Goal: Transaction & Acquisition: Purchase product/service

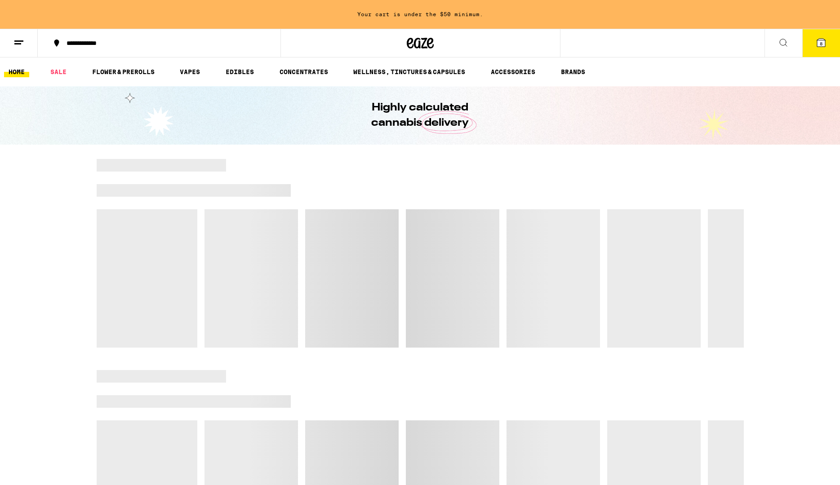
click at [826, 44] on icon at bounding box center [820, 42] width 11 height 11
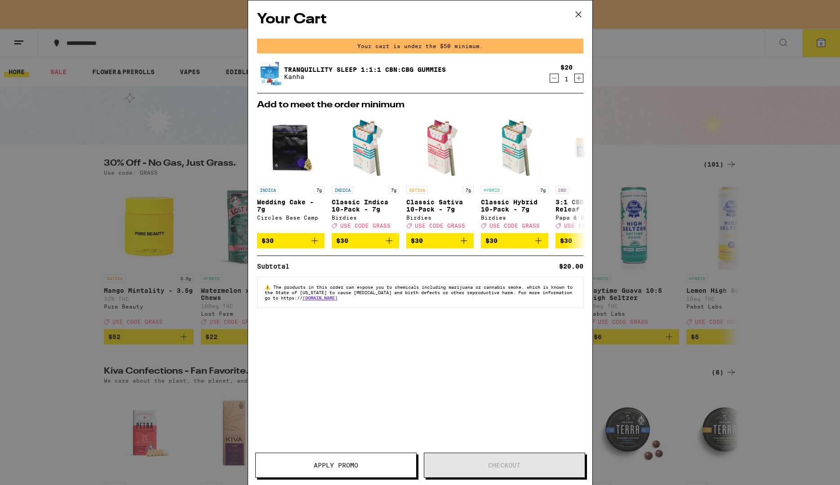
click at [581, 8] on icon at bounding box center [578, 14] width 13 height 13
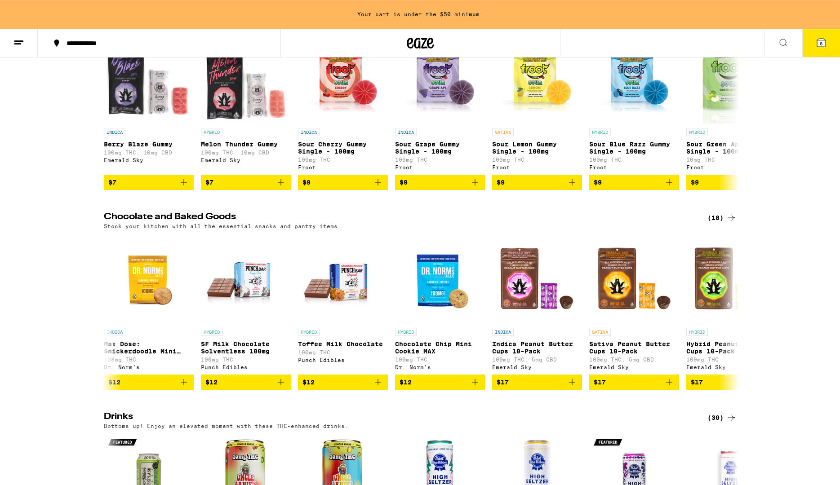
scroll to position [2383, 0]
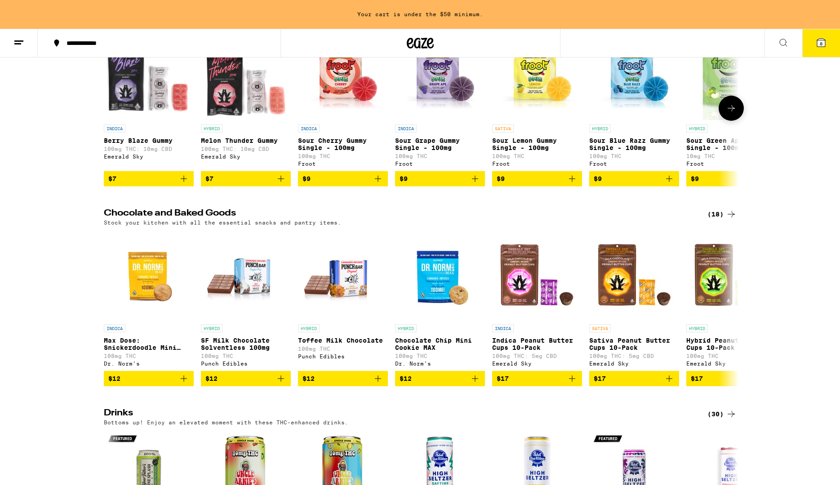
click at [728, 114] on icon at bounding box center [731, 108] width 11 height 11
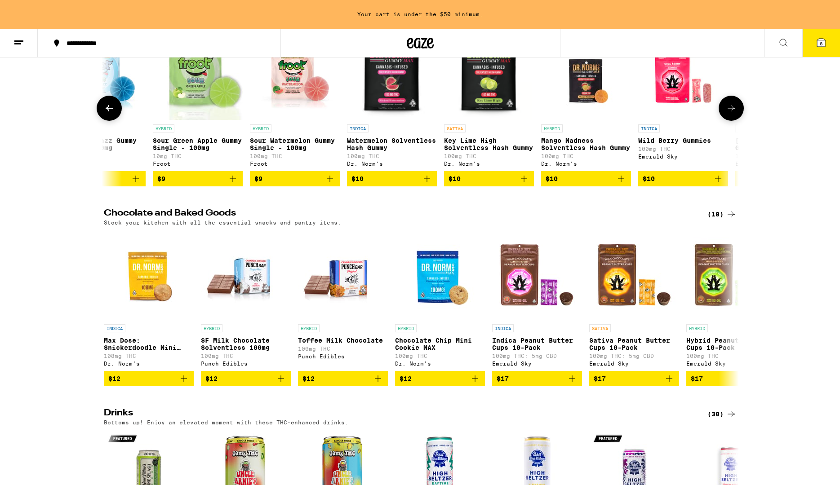
scroll to position [0, 535]
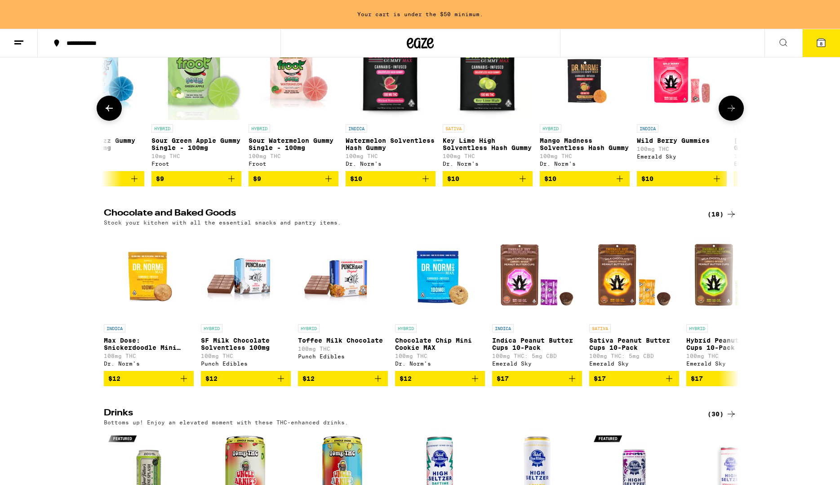
click at [728, 114] on icon at bounding box center [731, 108] width 11 height 11
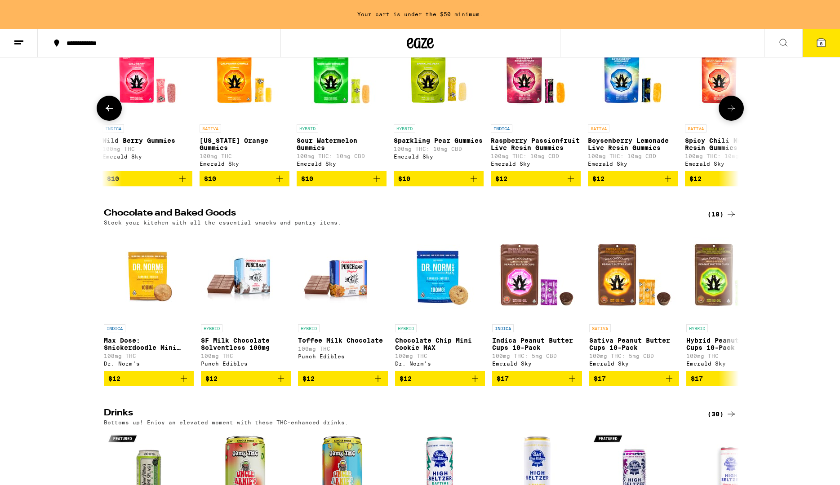
scroll to position [0, 1069]
click at [728, 114] on icon at bounding box center [731, 108] width 11 height 11
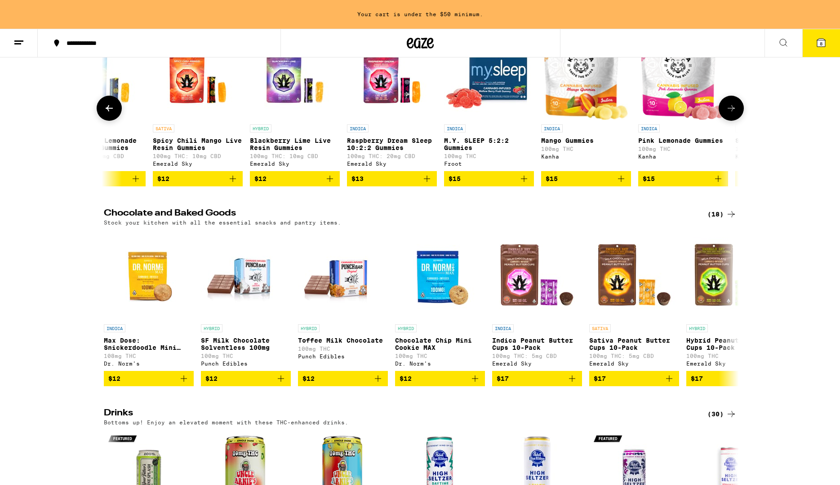
scroll to position [0, 1604]
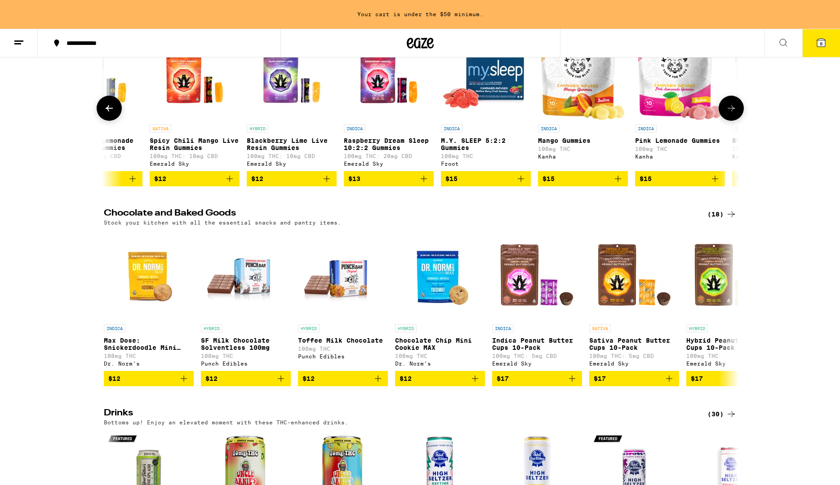
click at [728, 114] on icon at bounding box center [731, 108] width 11 height 11
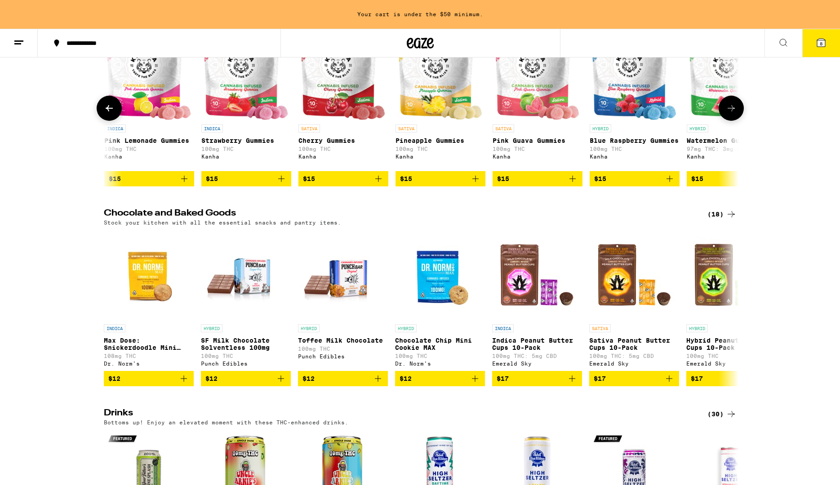
scroll to position [0, 2139]
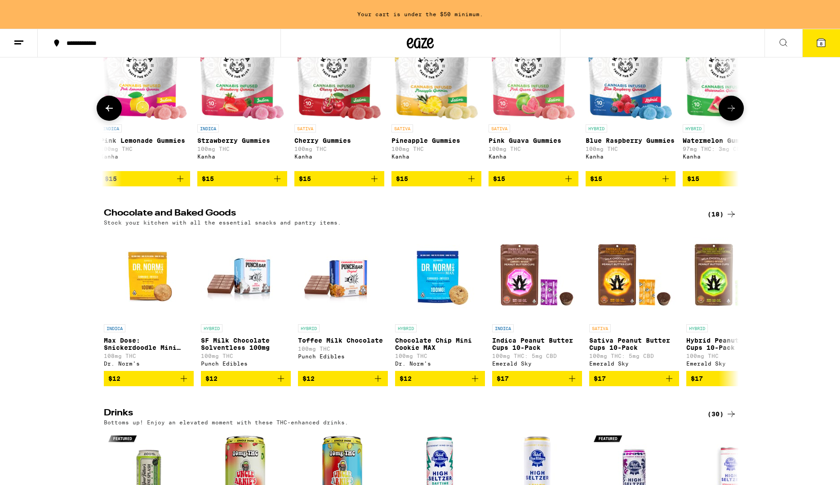
click at [115, 121] on button at bounding box center [109, 108] width 25 height 25
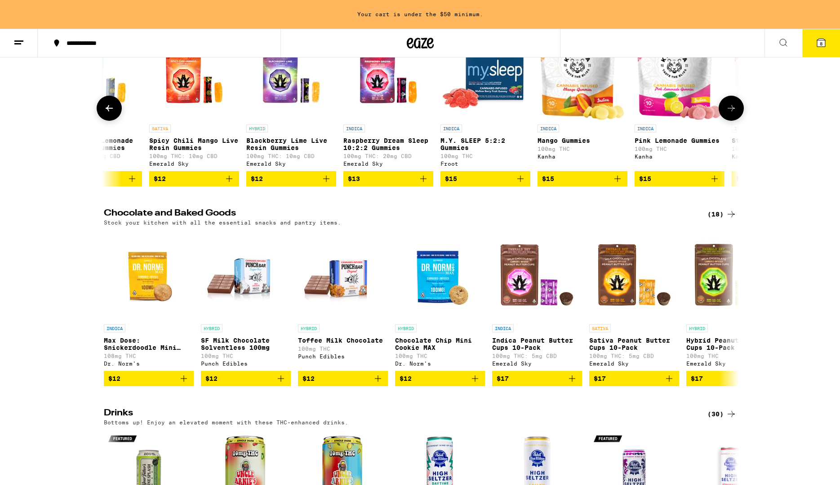
scroll to position [0, 1604]
click at [518, 184] on icon "Add to bag" at bounding box center [520, 178] width 11 height 11
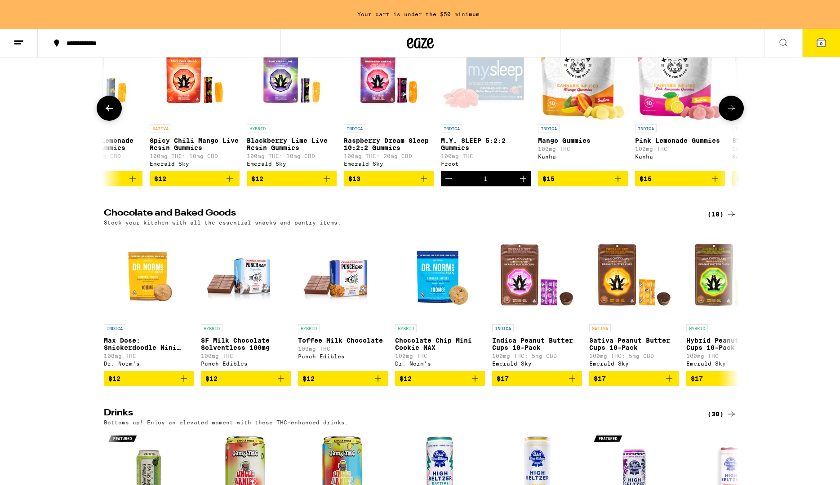
click at [731, 114] on icon at bounding box center [731, 108] width 11 height 11
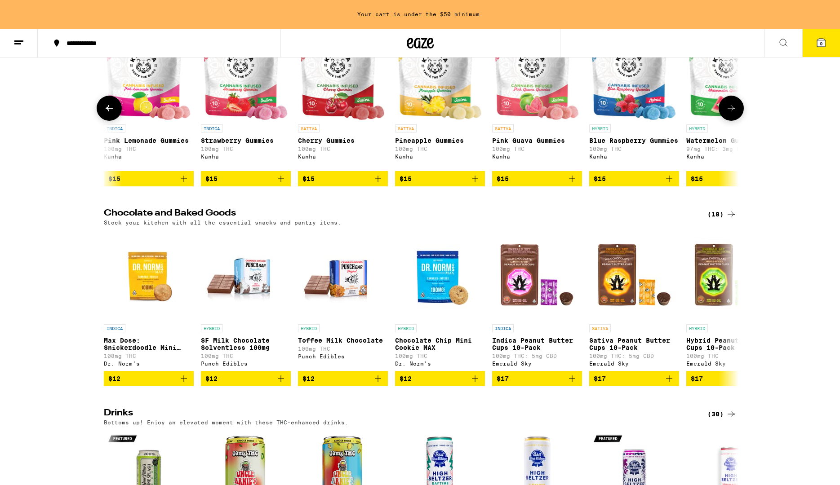
scroll to position [0, 2139]
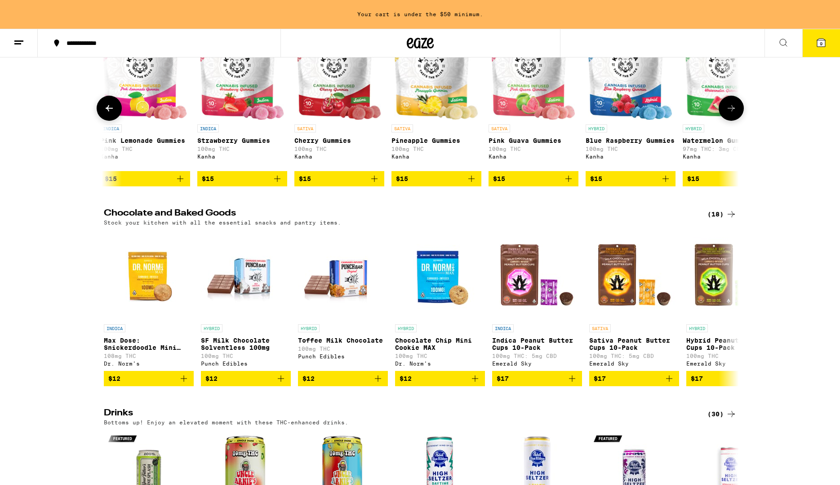
click at [731, 114] on icon at bounding box center [731, 108] width 11 height 11
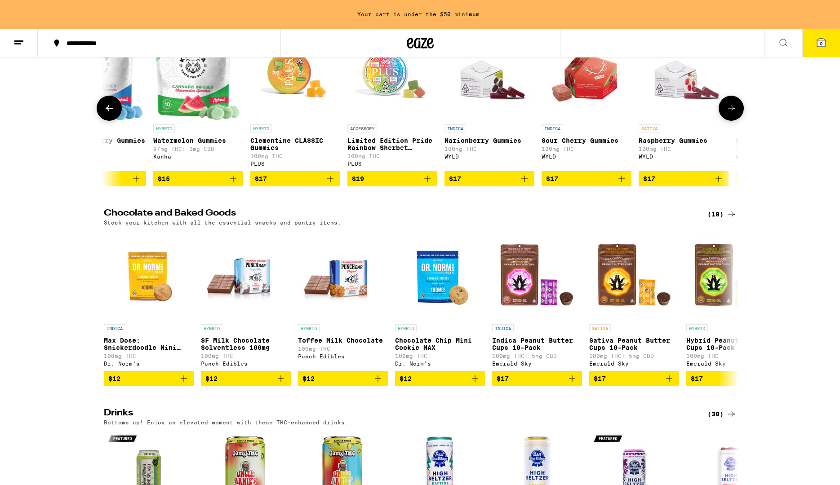
scroll to position [0, 2673]
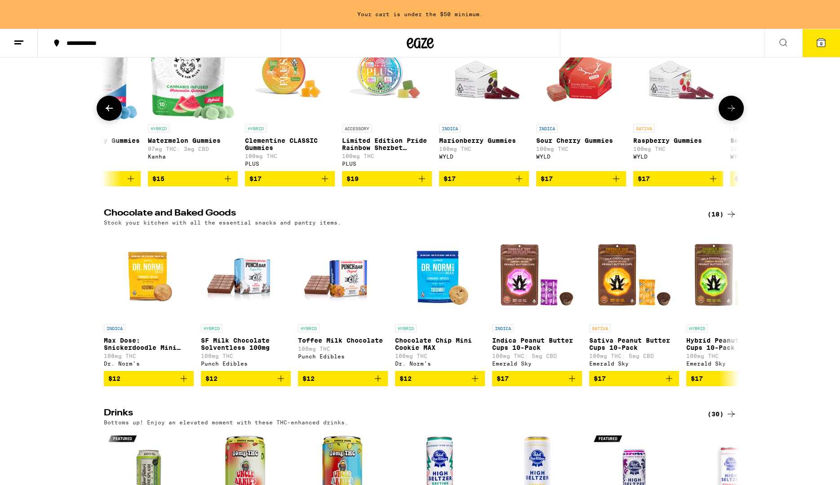
click at [731, 114] on icon at bounding box center [731, 108] width 11 height 11
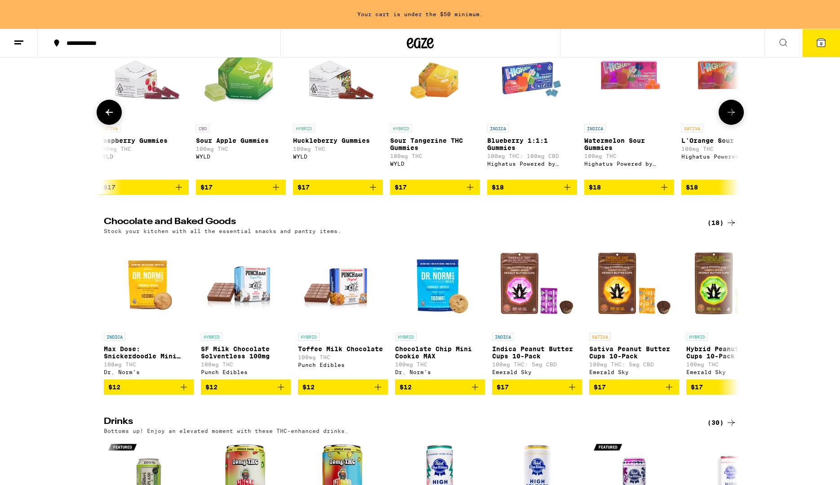
scroll to position [0, 3208]
click at [734, 118] on icon at bounding box center [731, 112] width 11 height 11
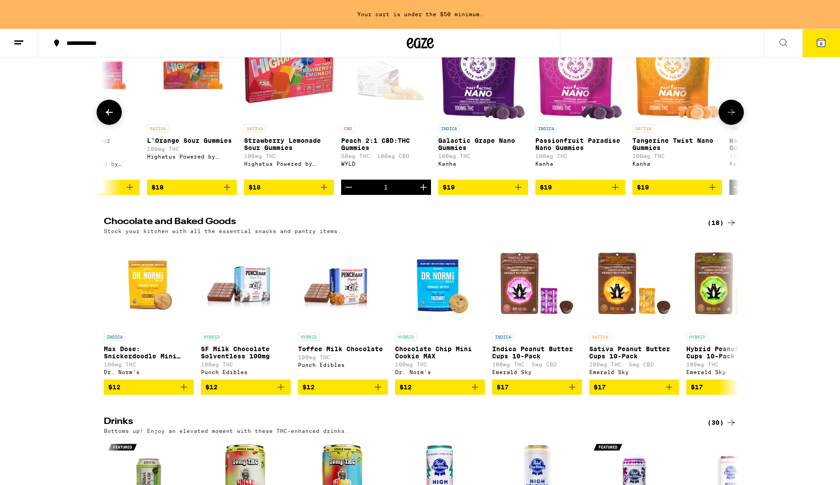
scroll to position [0, 3743]
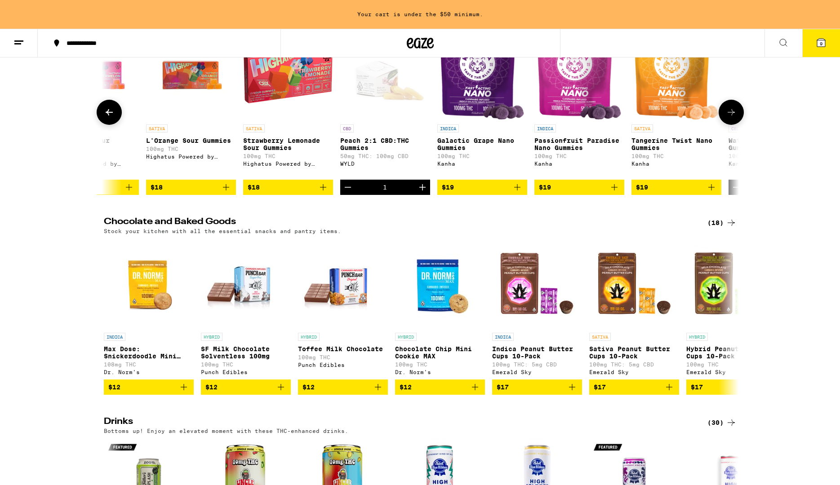
click at [734, 118] on icon at bounding box center [731, 112] width 11 height 11
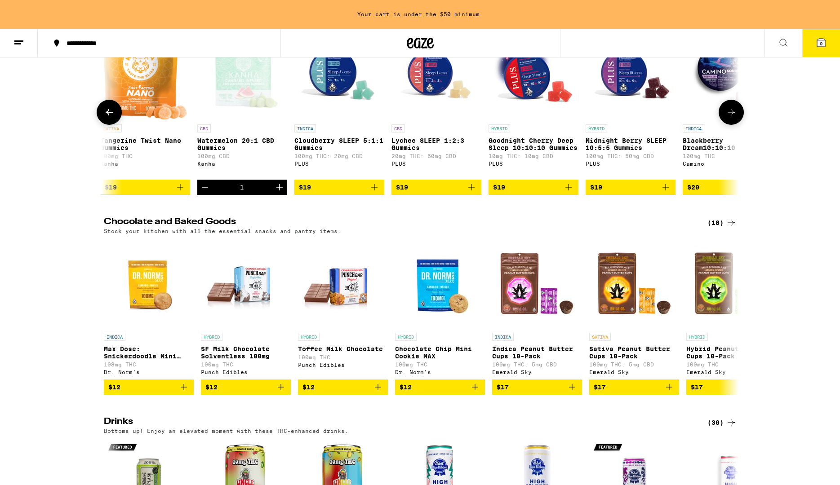
scroll to position [0, 4277]
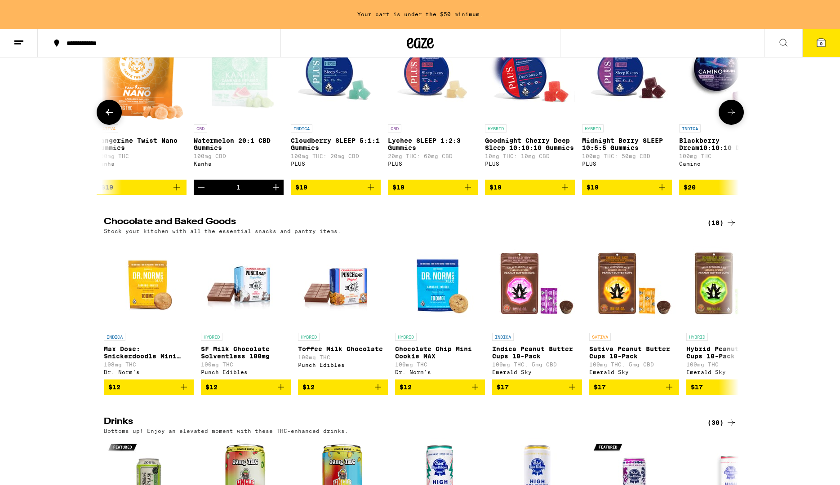
click at [734, 118] on icon at bounding box center [731, 112] width 11 height 11
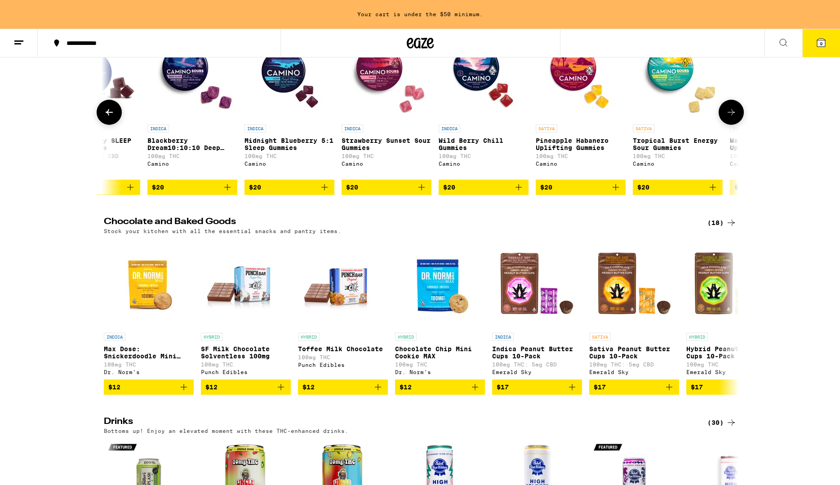
scroll to position [0, 4812]
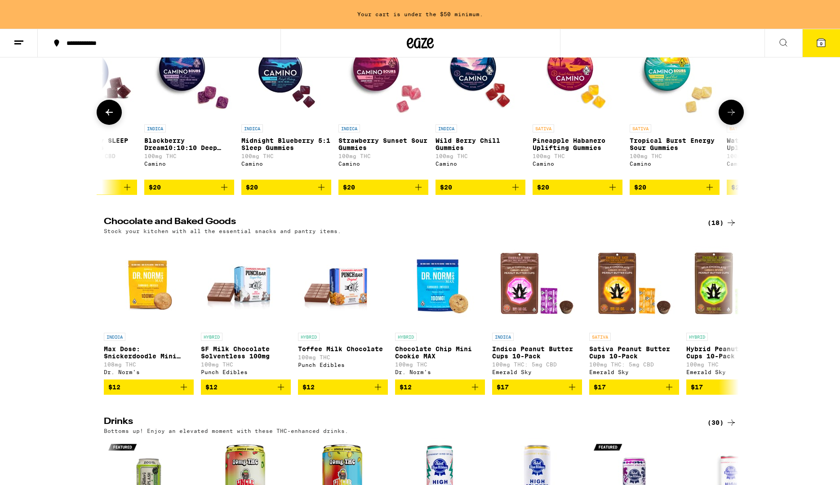
click at [105, 118] on icon at bounding box center [109, 112] width 11 height 11
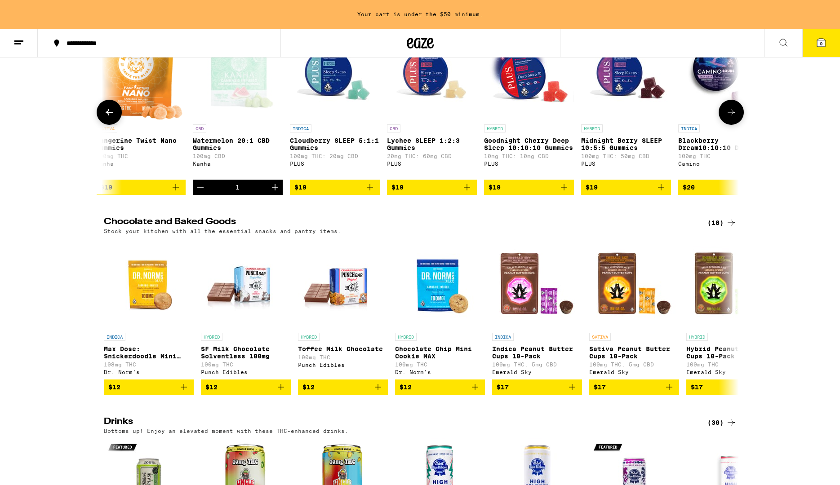
scroll to position [0, 4277]
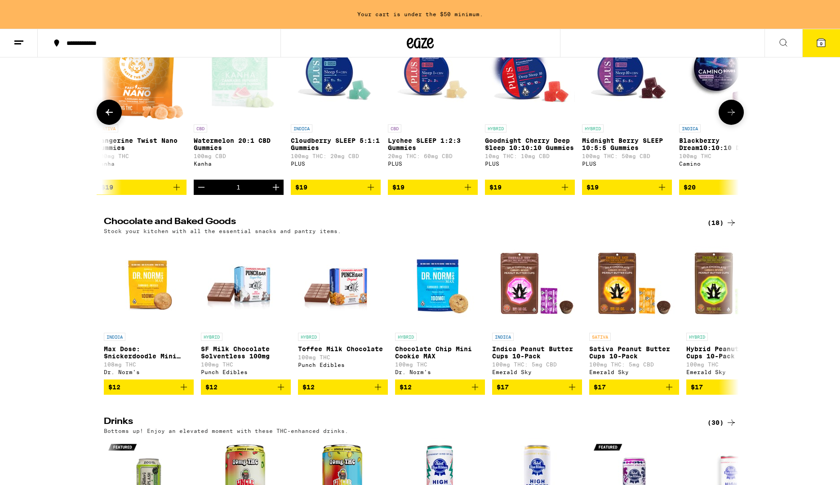
click at [469, 193] on icon "Add to bag" at bounding box center [467, 187] width 11 height 11
click at [533, 151] on p "Goodnight Cherry Deep Sleep 10:10:10 Gummies" at bounding box center [530, 144] width 90 height 14
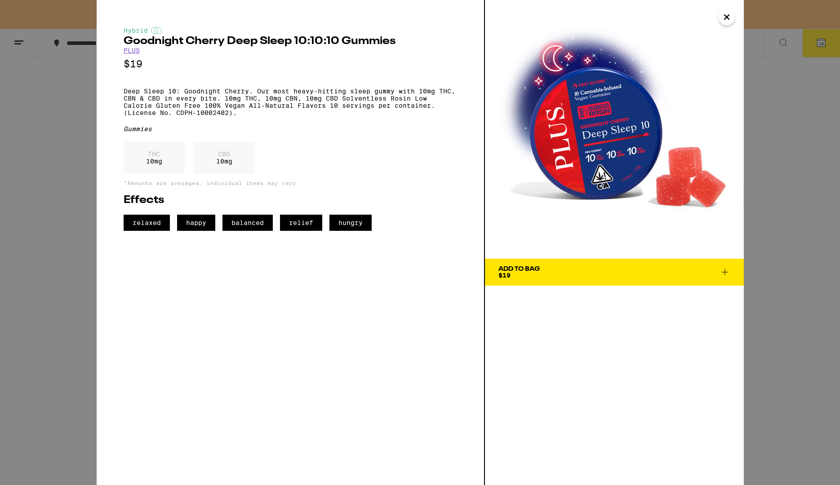
click at [725, 270] on icon at bounding box center [724, 272] width 11 height 11
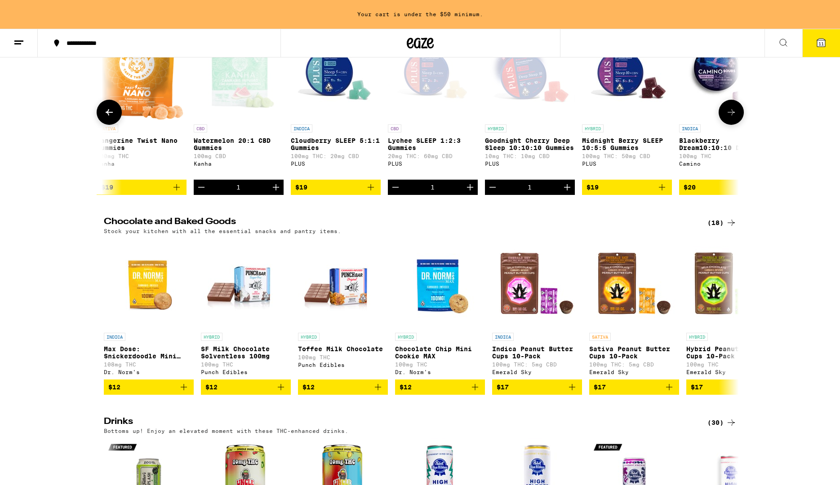
click at [600, 151] on p "Midnight Berry SLEEP 10:5:5 Gummies" at bounding box center [627, 144] width 90 height 14
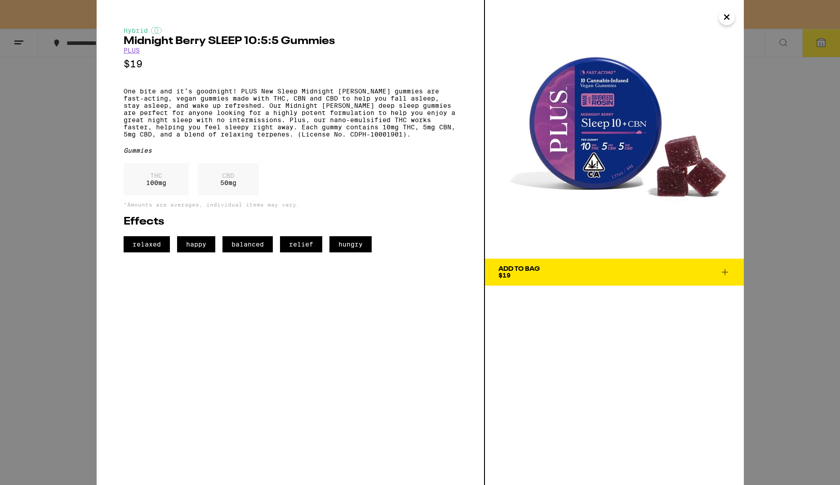
click at [729, 16] on icon "Close" at bounding box center [726, 16] width 11 height 13
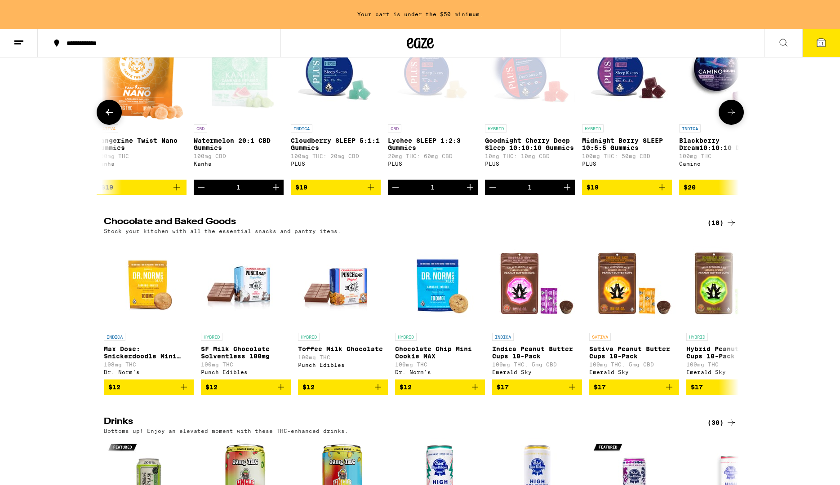
click at [736, 125] on button at bounding box center [730, 112] width 25 height 25
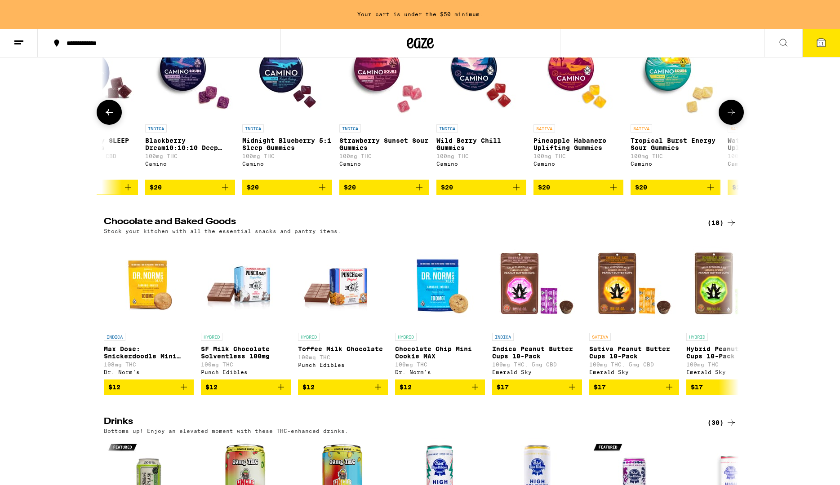
scroll to position [0, 4812]
click at [736, 125] on button at bounding box center [730, 112] width 25 height 25
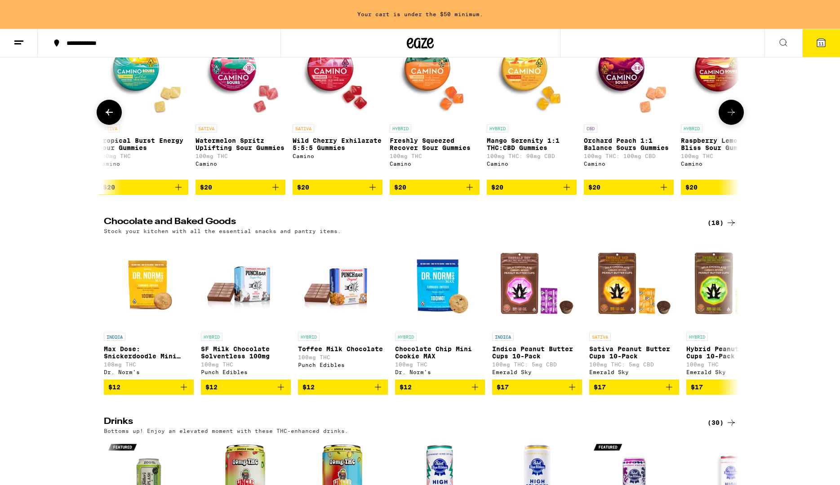
scroll to position [0, 5347]
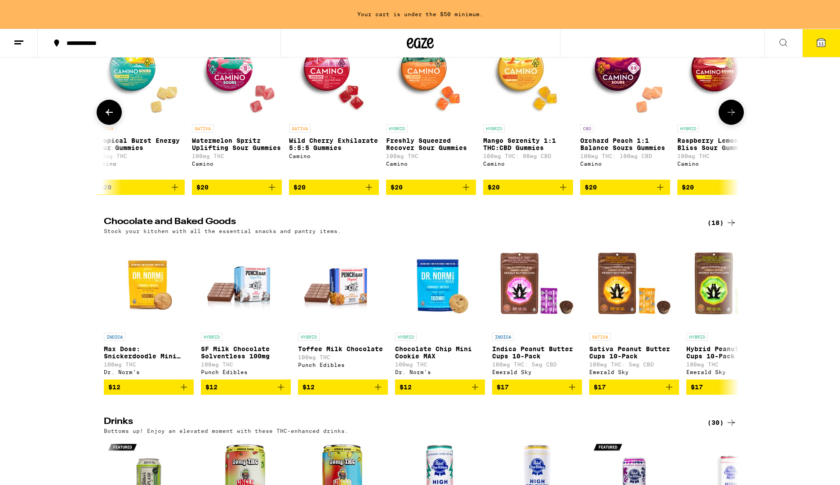
click at [729, 118] on icon at bounding box center [731, 112] width 11 height 11
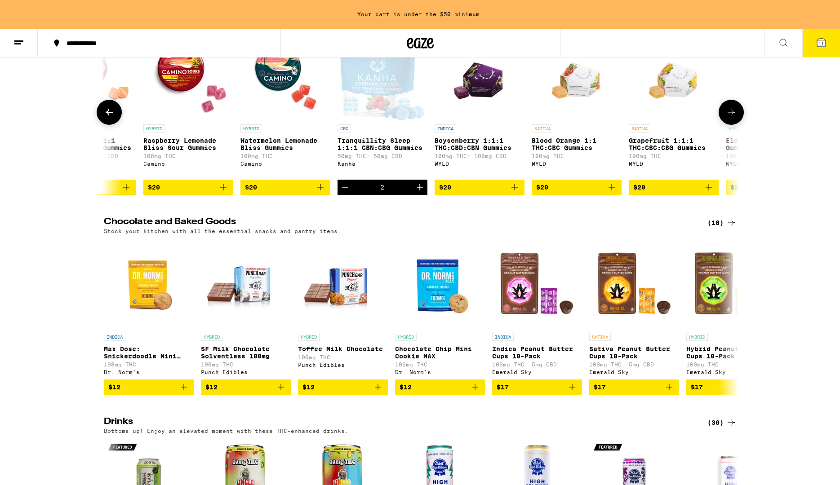
scroll to position [0, 5881]
click at [729, 118] on icon at bounding box center [731, 112] width 11 height 11
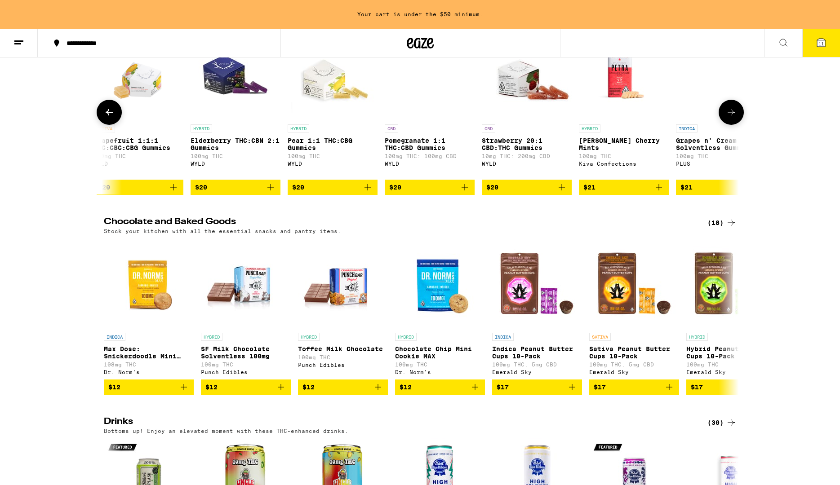
scroll to position [0, 6416]
click at [104, 118] on icon at bounding box center [109, 112] width 11 height 11
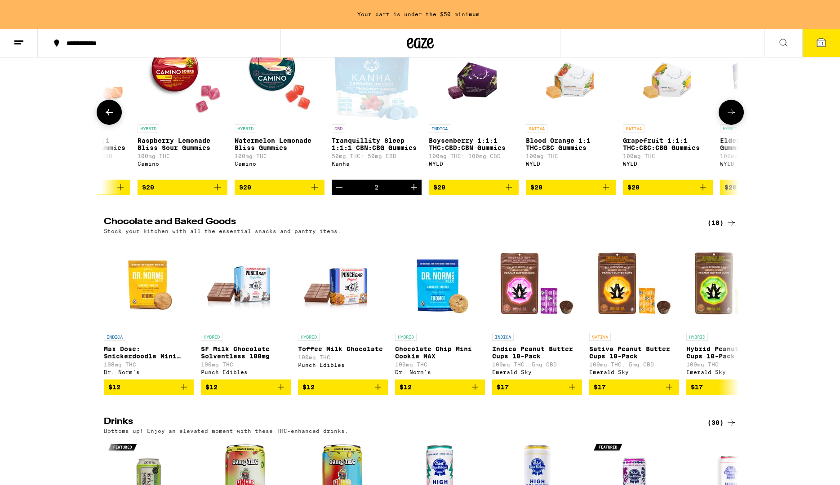
scroll to position [0, 5881]
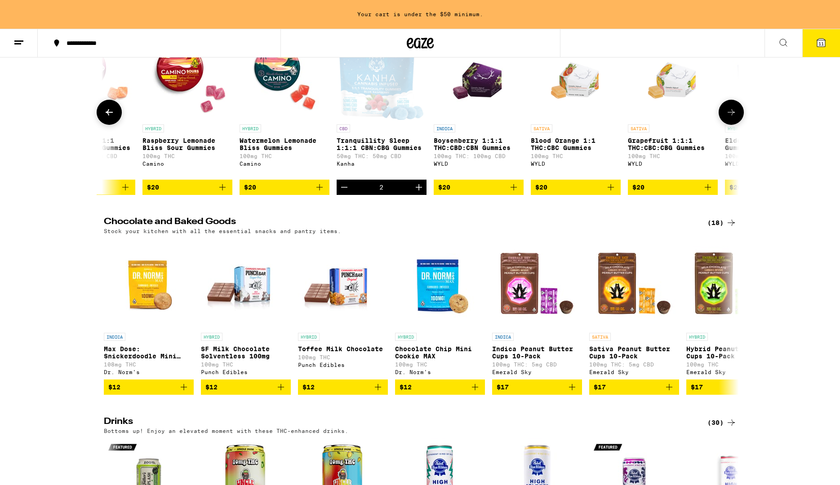
click at [736, 118] on icon at bounding box center [731, 112] width 11 height 11
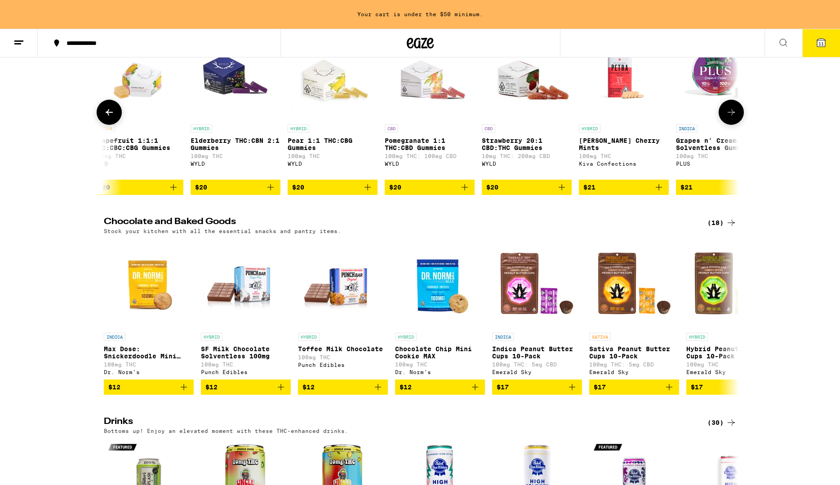
scroll to position [0, 6416]
click at [324, 151] on p "Pear 1:1 THC:CBG Gummies" at bounding box center [332, 144] width 90 height 14
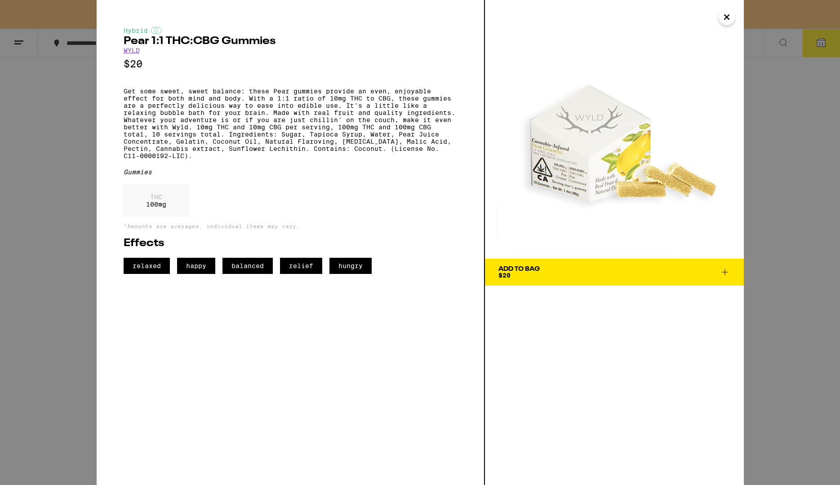
click at [727, 15] on icon "Close" at bounding box center [726, 16] width 11 height 13
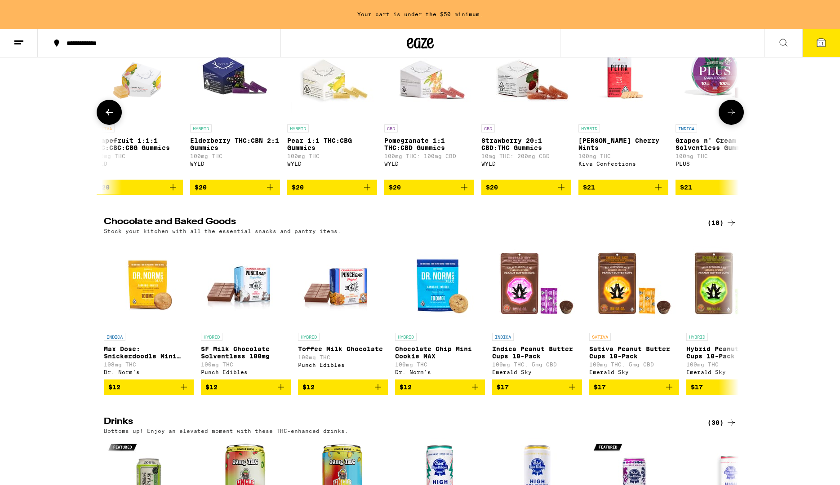
click at [731, 118] on icon at bounding box center [731, 112] width 11 height 11
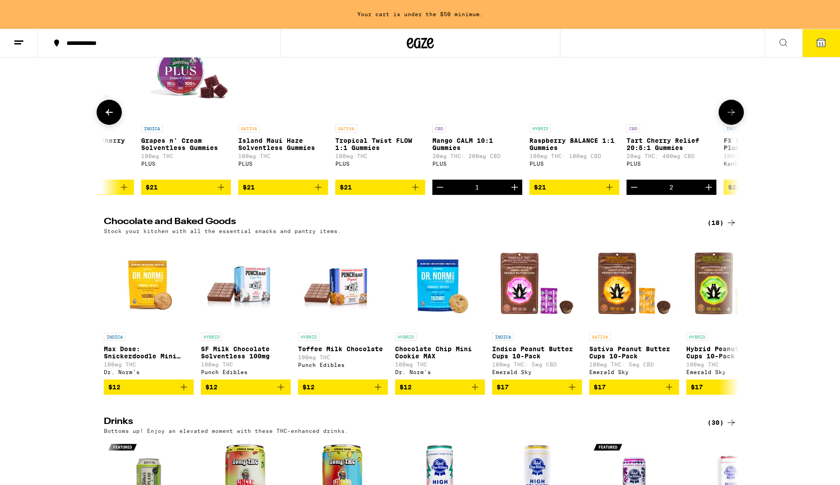
scroll to position [0, 6951]
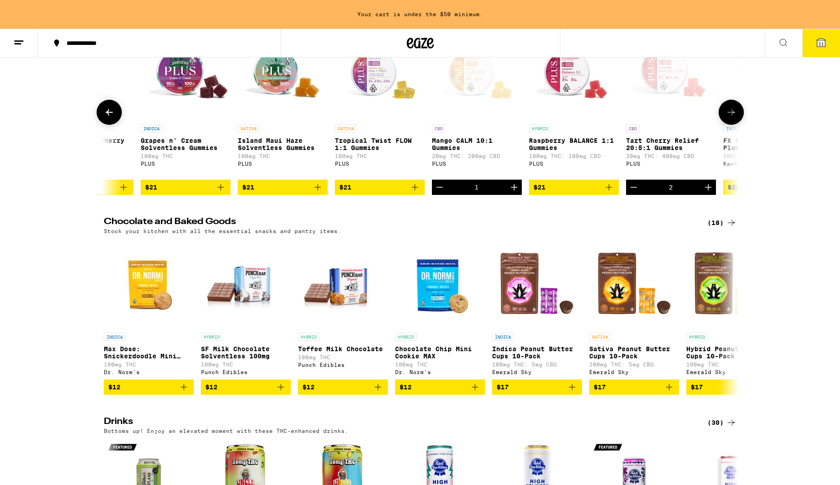
click at [182, 151] on p "Grapes n' Cream Solventless Gummies" at bounding box center [186, 144] width 90 height 14
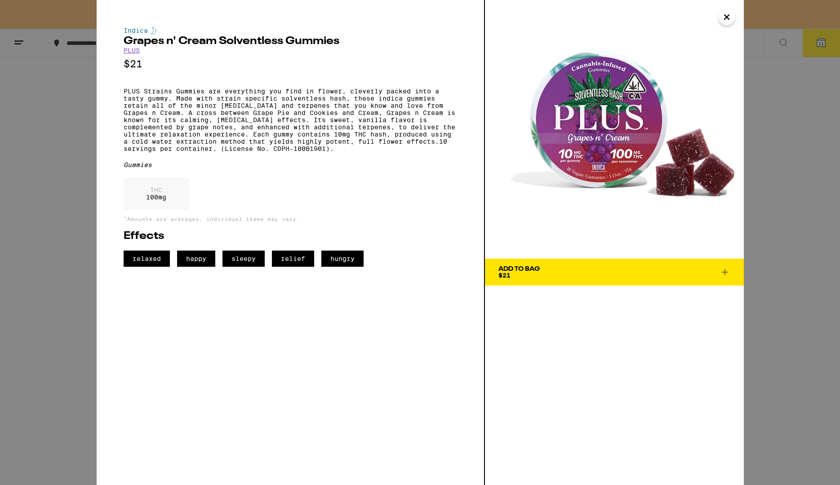
click at [726, 9] on img at bounding box center [614, 129] width 259 height 259
click at [725, 16] on icon "Close" at bounding box center [726, 17] width 4 height 4
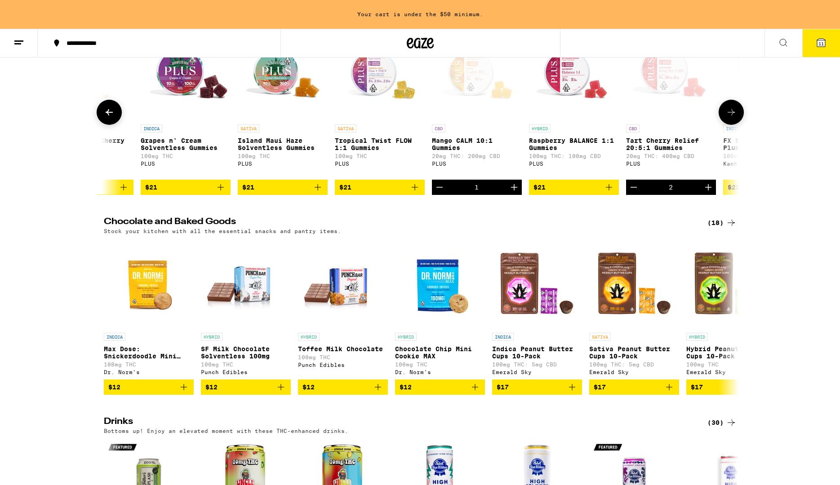
click at [680, 151] on p "Tart Cherry Relief 20:5:1 Gummies" at bounding box center [671, 144] width 90 height 14
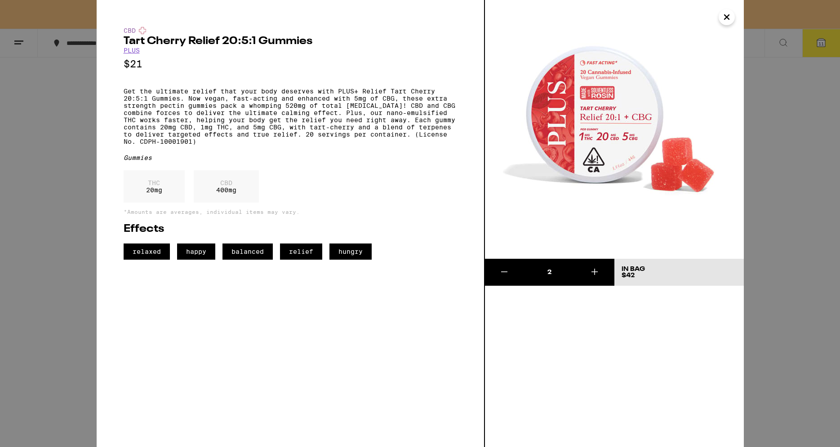
click at [731, 16] on icon "Close" at bounding box center [726, 16] width 11 height 13
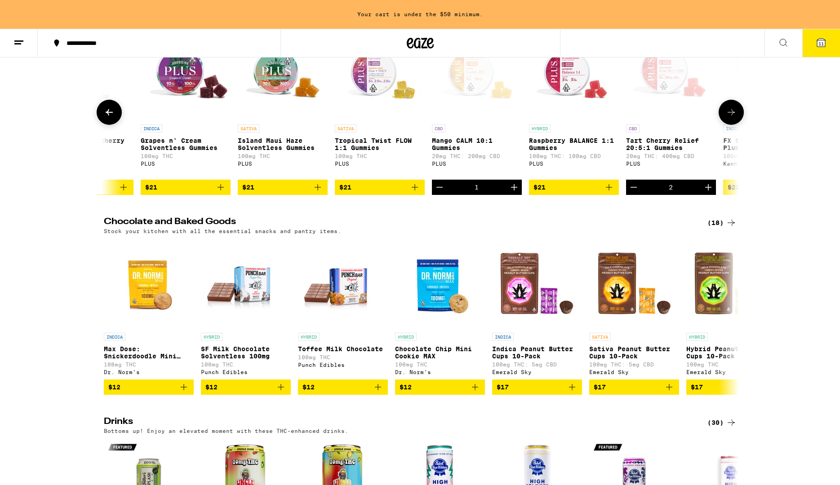
click at [732, 118] on icon at bounding box center [731, 112] width 11 height 11
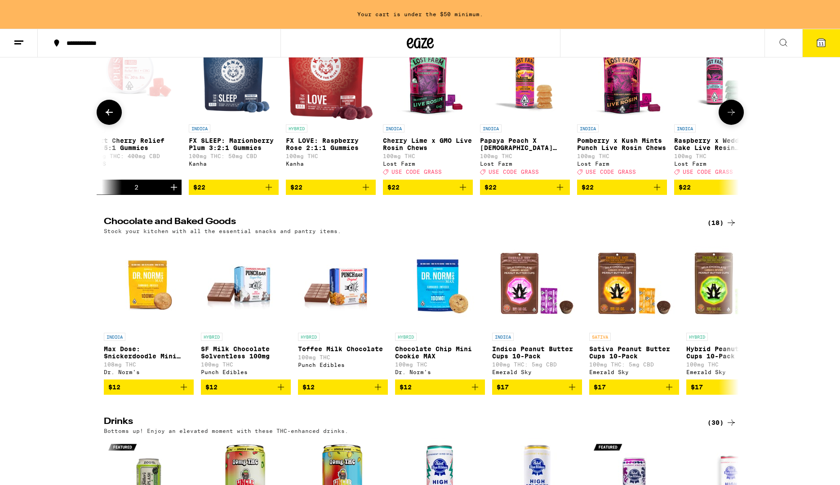
scroll to position [0, 7485]
click at [237, 151] on p "FX SLEEP: Marionberry Plum 3:2:1 Gummies" at bounding box center [233, 144] width 90 height 14
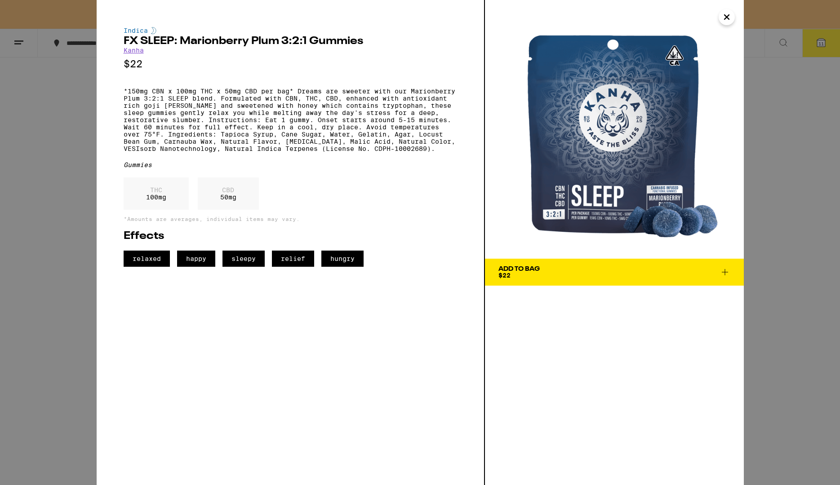
click at [725, 272] on icon at bounding box center [725, 272] width 6 height 6
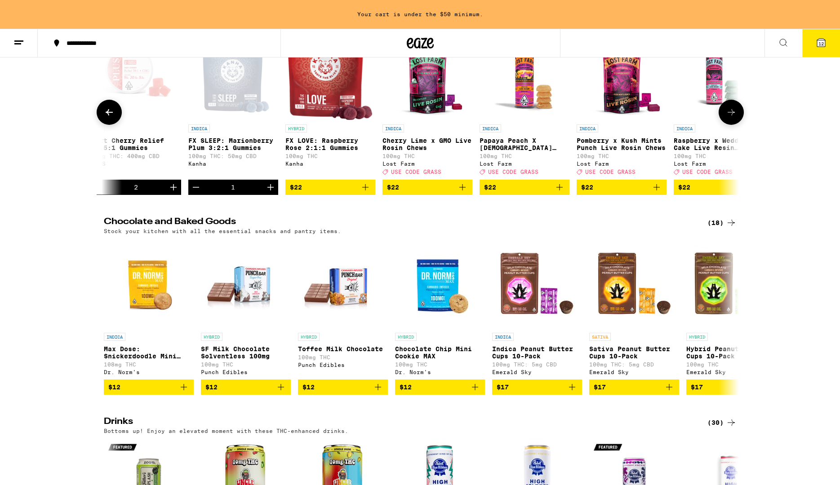
click at [734, 118] on icon at bounding box center [731, 112] width 11 height 11
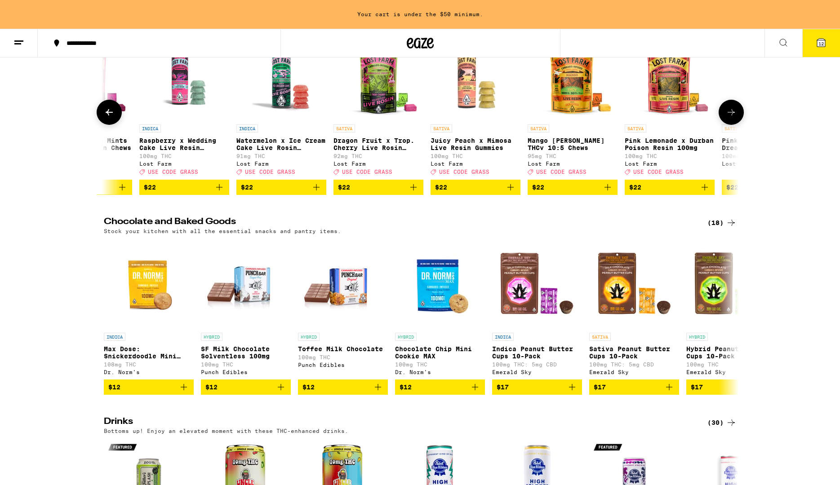
scroll to position [0, 8020]
click at [735, 118] on icon at bounding box center [731, 112] width 11 height 11
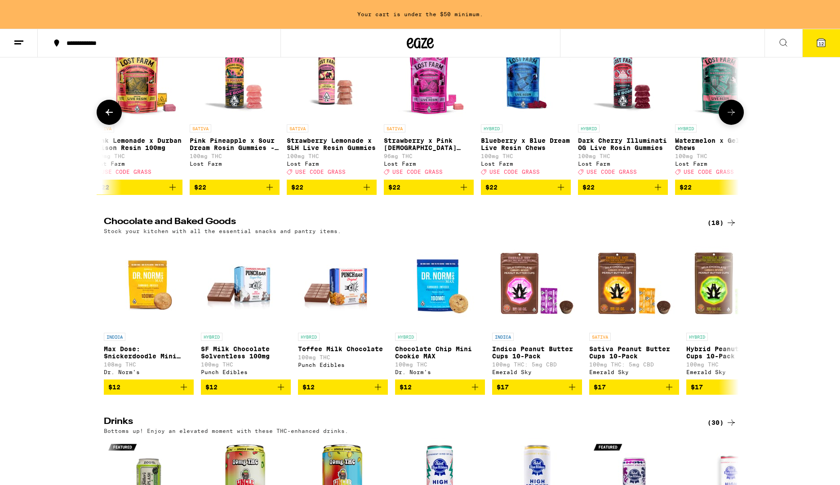
scroll to position [0, 8555]
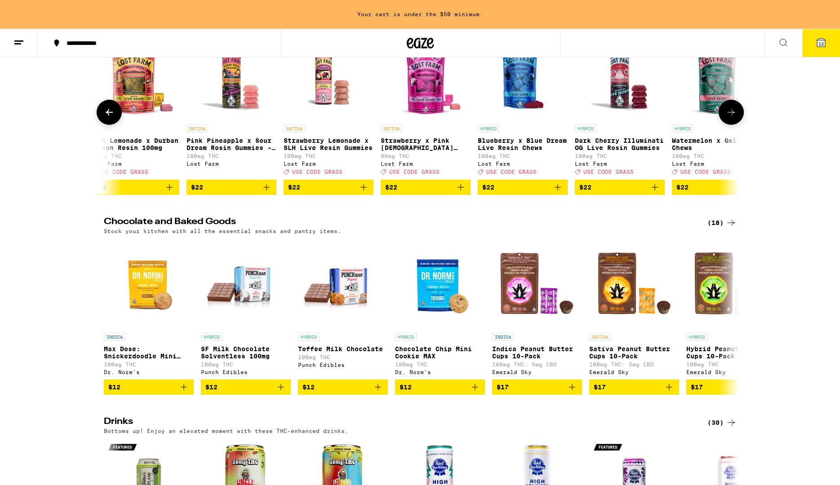
click at [735, 118] on icon at bounding box center [731, 112] width 11 height 11
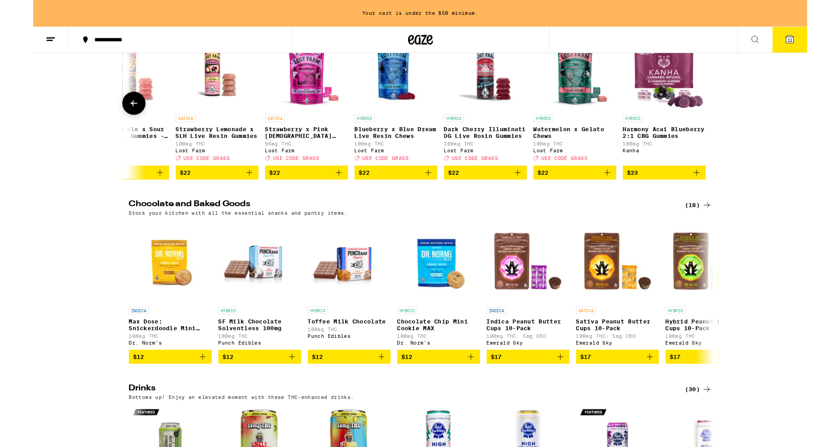
scroll to position [0, 8684]
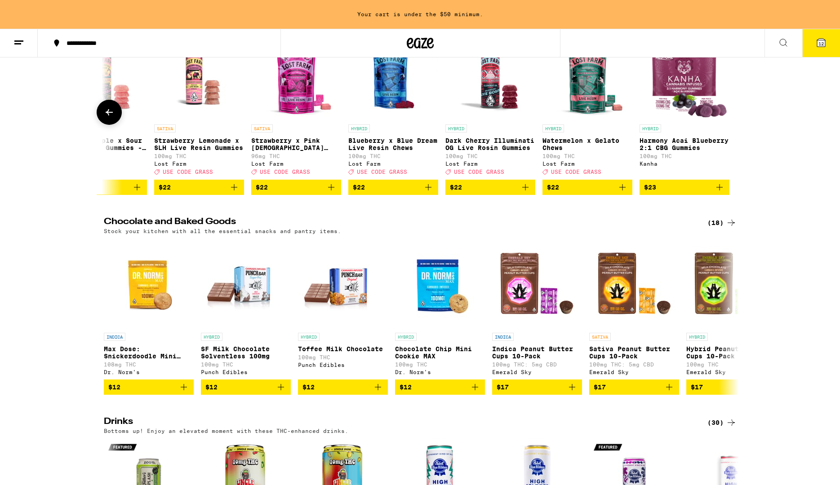
click at [677, 151] on p "Harmony Acai Blueberry 2:1 CBG Gummies" at bounding box center [684, 144] width 90 height 14
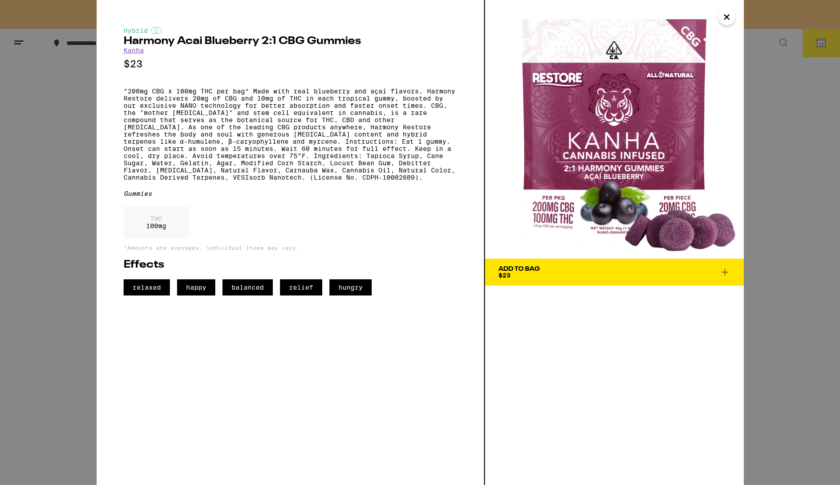
click at [726, 20] on icon "Close" at bounding box center [726, 16] width 11 height 13
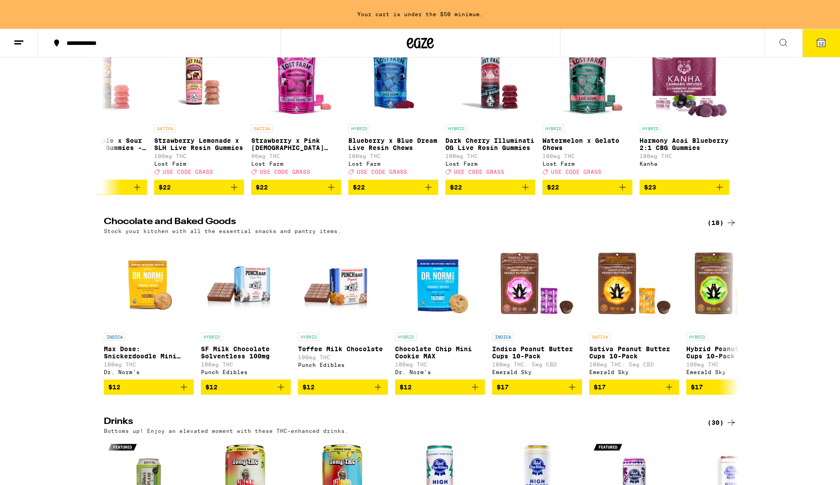
click at [816, 45] on icon at bounding box center [820, 42] width 11 height 11
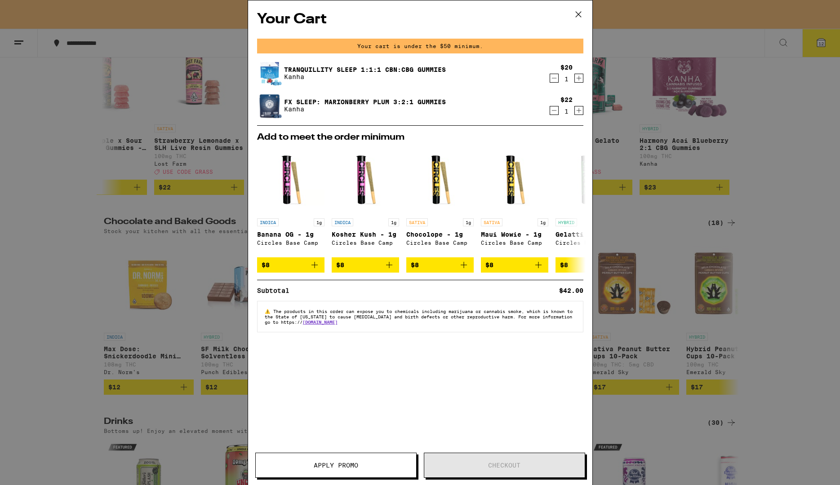
click at [823, 40] on div "Your Cart Your cart is under the $50 minimum. Tranquillity Sleep 1:1:1 CBN:CBG …" at bounding box center [420, 242] width 840 height 485
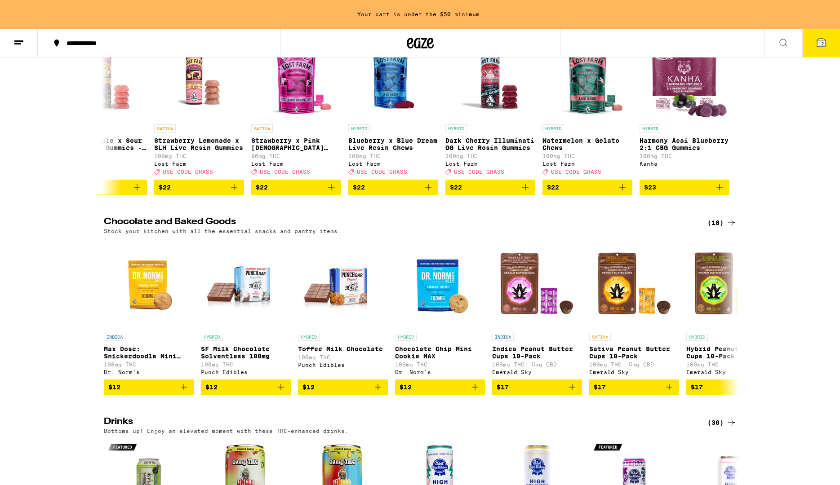
click at [823, 41] on div "Your Cart Your cart is under the $50 minimum. Tranquillity Sleep 1:1:1 CBN:CBG …" at bounding box center [420, 242] width 840 height 485
click at [822, 42] on span "12" at bounding box center [820, 43] width 5 height 5
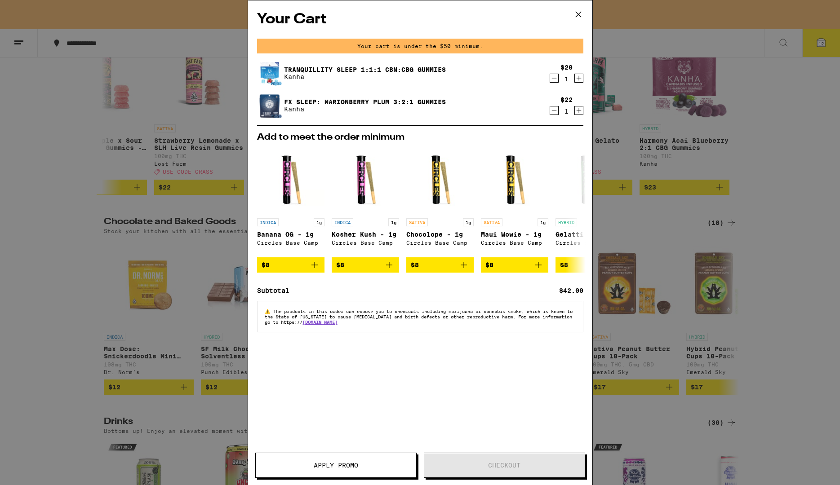
click at [822, 42] on div "Your Cart Your cart is under the $50 minimum. Tranquillity Sleep 1:1:1 CBN:CBG …" at bounding box center [420, 242] width 840 height 485
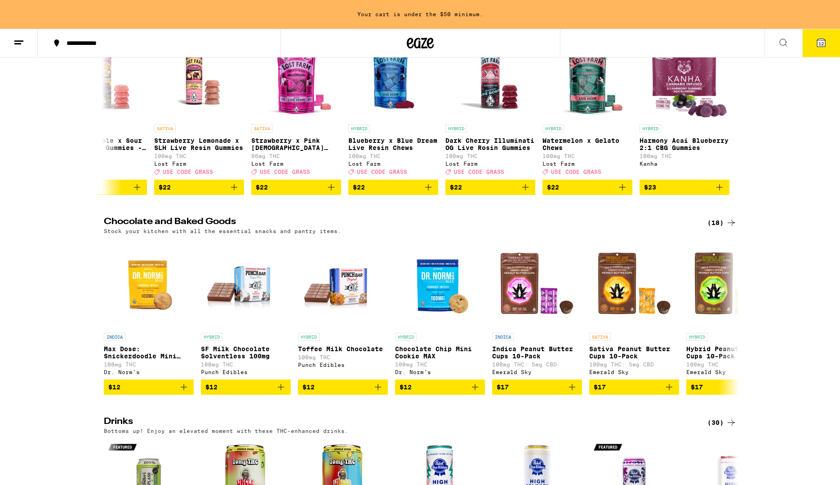
click at [821, 46] on div "Your Cart Your cart is under the $50 minimum. Tranquillity Sleep 1:1:1 CBN:CBG …" at bounding box center [420, 242] width 840 height 485
click at [821, 46] on span "12" at bounding box center [820, 43] width 5 height 5
click at [821, 47] on button "12" at bounding box center [821, 43] width 38 height 28
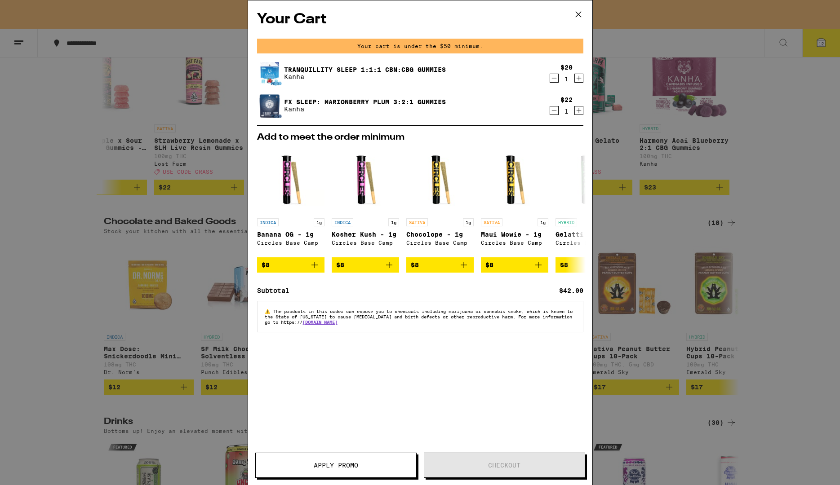
click at [580, 9] on icon at bounding box center [578, 14] width 13 height 13
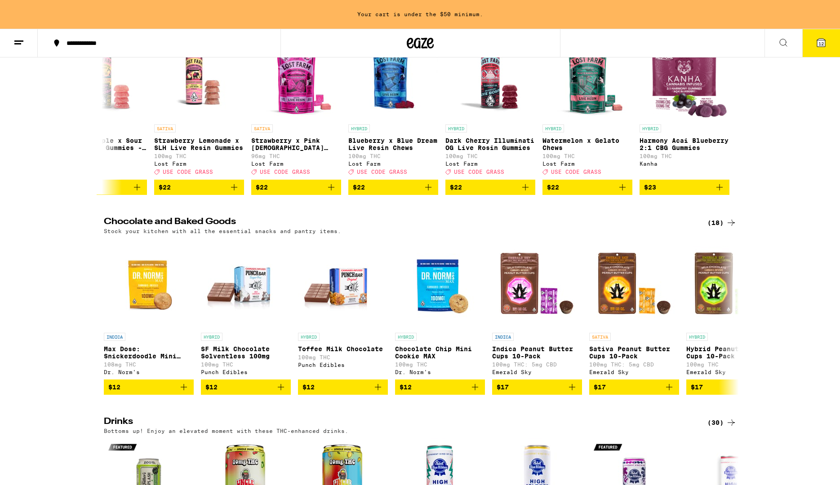
click at [823, 44] on span "12" at bounding box center [820, 43] width 5 height 5
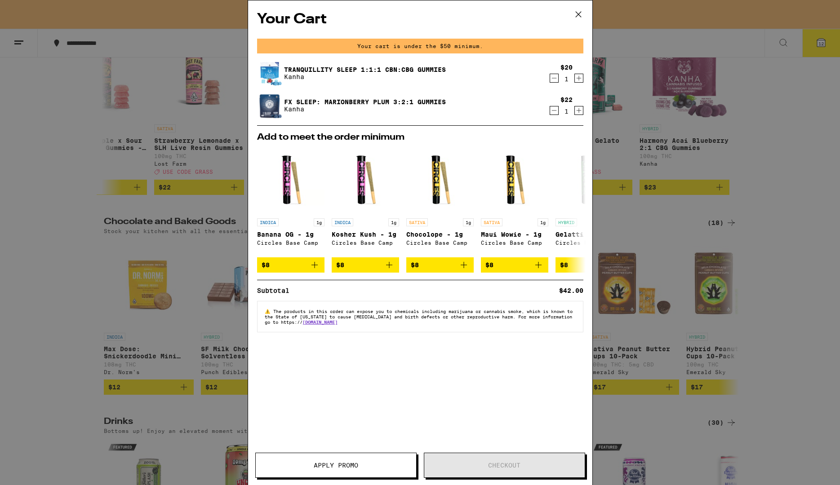
click at [579, 11] on icon at bounding box center [578, 14] width 13 height 13
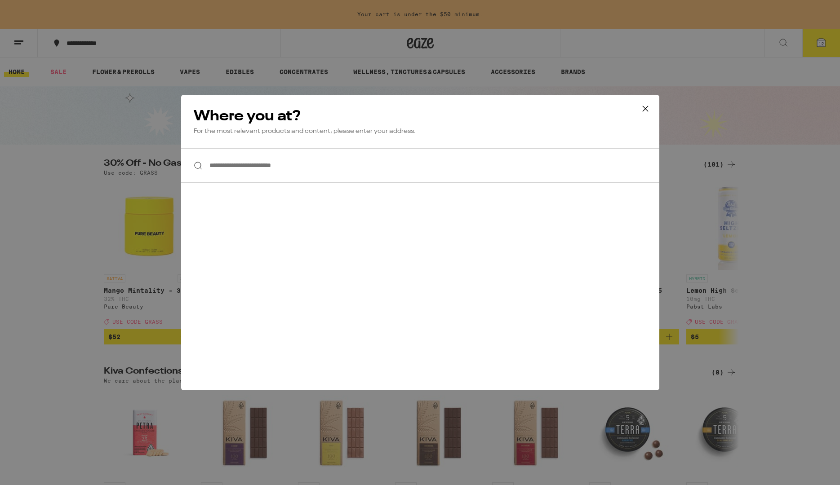
click at [247, 166] on input "**********" at bounding box center [420, 165] width 478 height 35
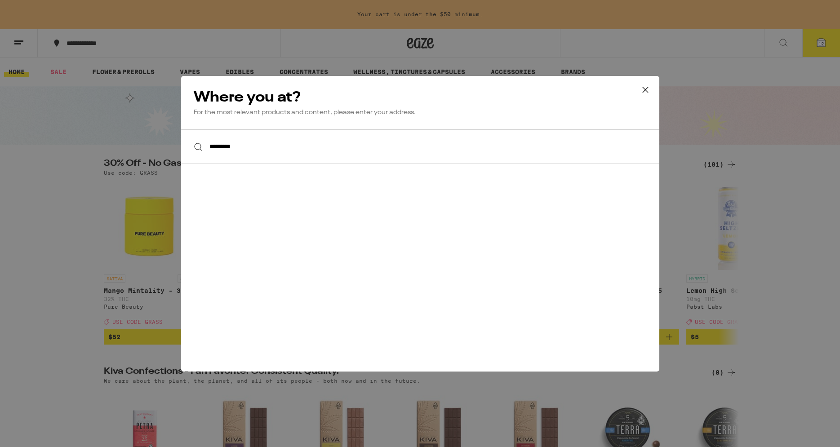
type input "*********"
